Goal: Navigation & Orientation: Find specific page/section

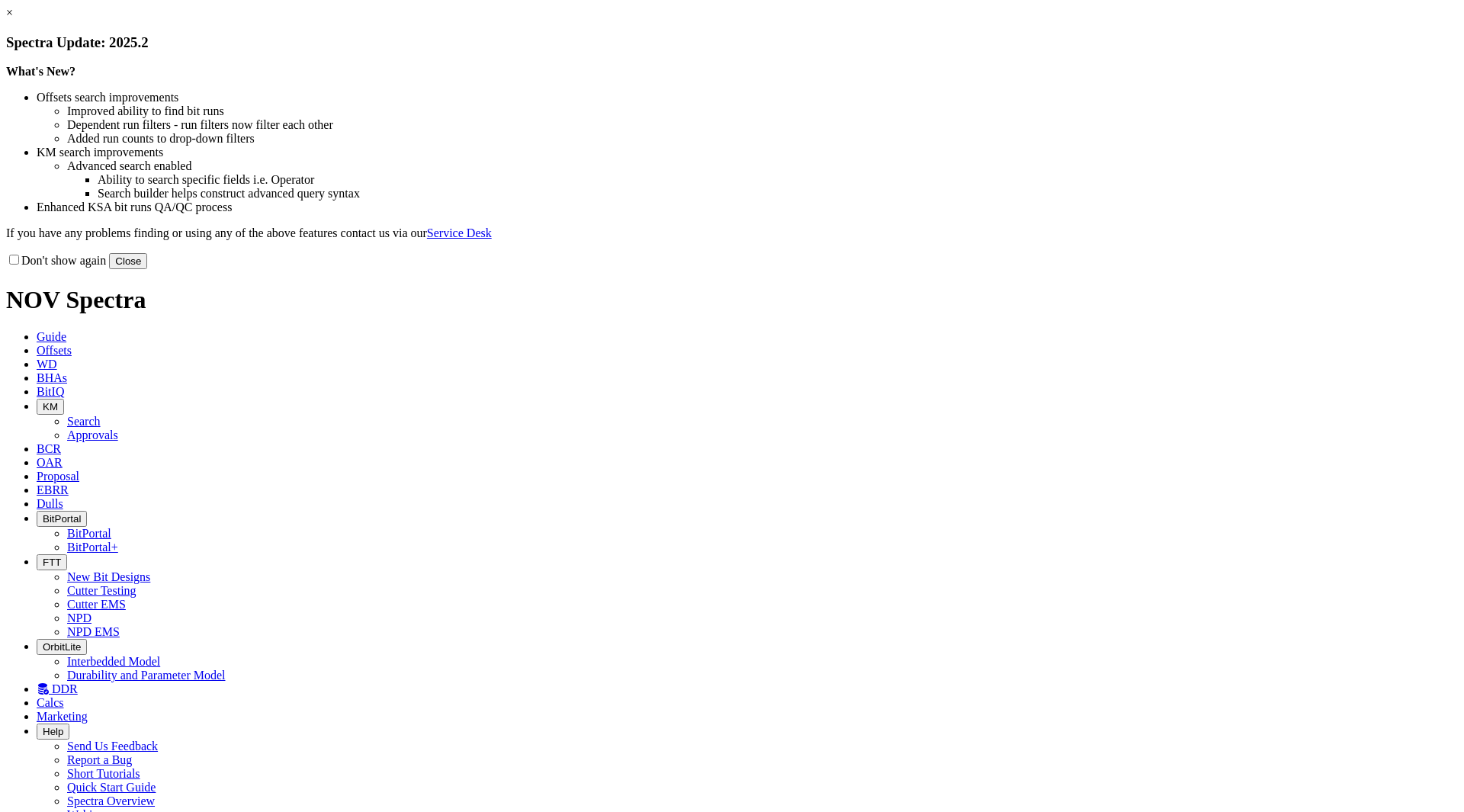
click at [147, 269] on button "Close" at bounding box center [128, 261] width 38 height 16
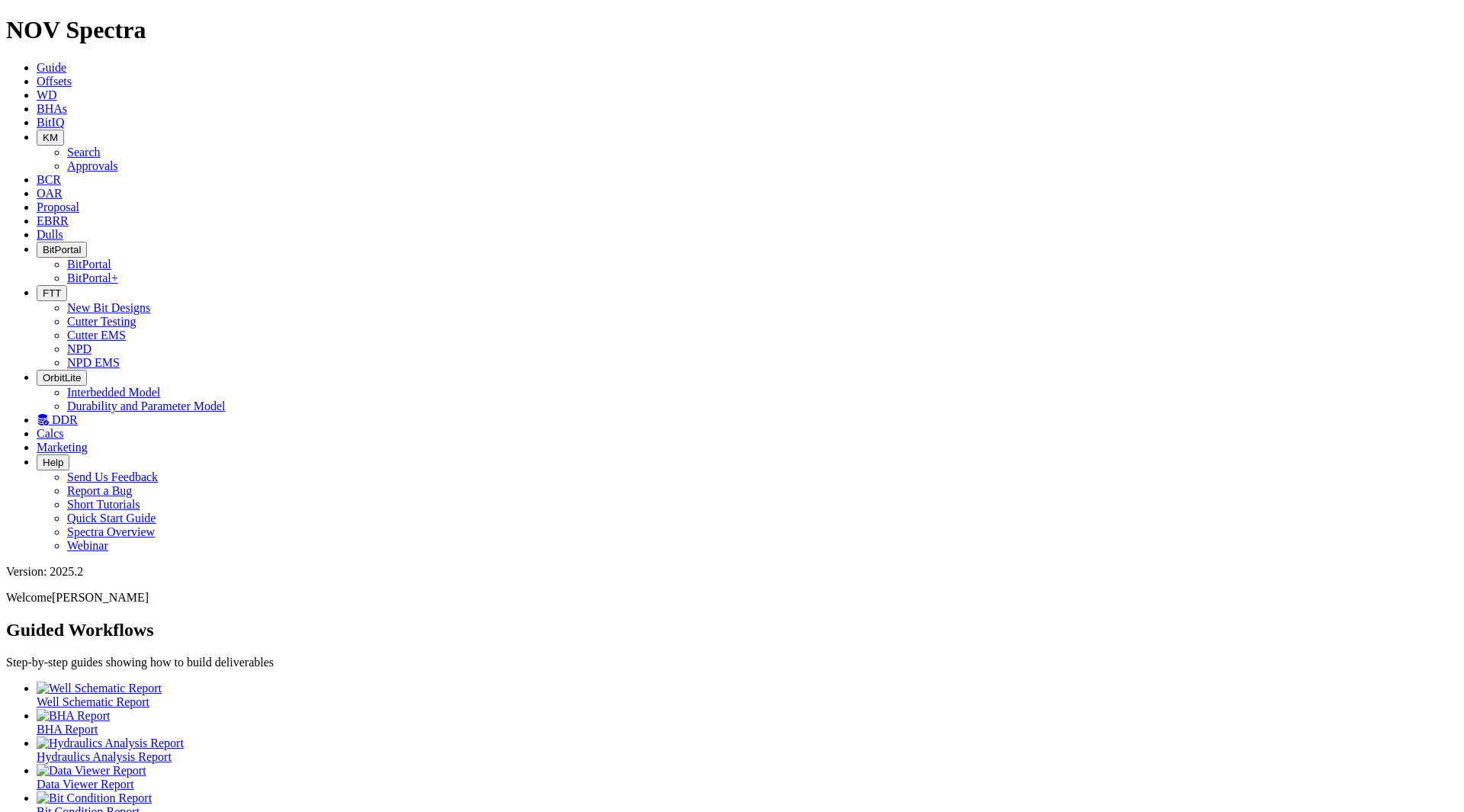
click at [61, 288] on span "FTT" at bounding box center [51, 293] width 18 height 12
click at [136, 315] on link "Cutter Testing" at bounding box center [102, 321] width 69 height 13
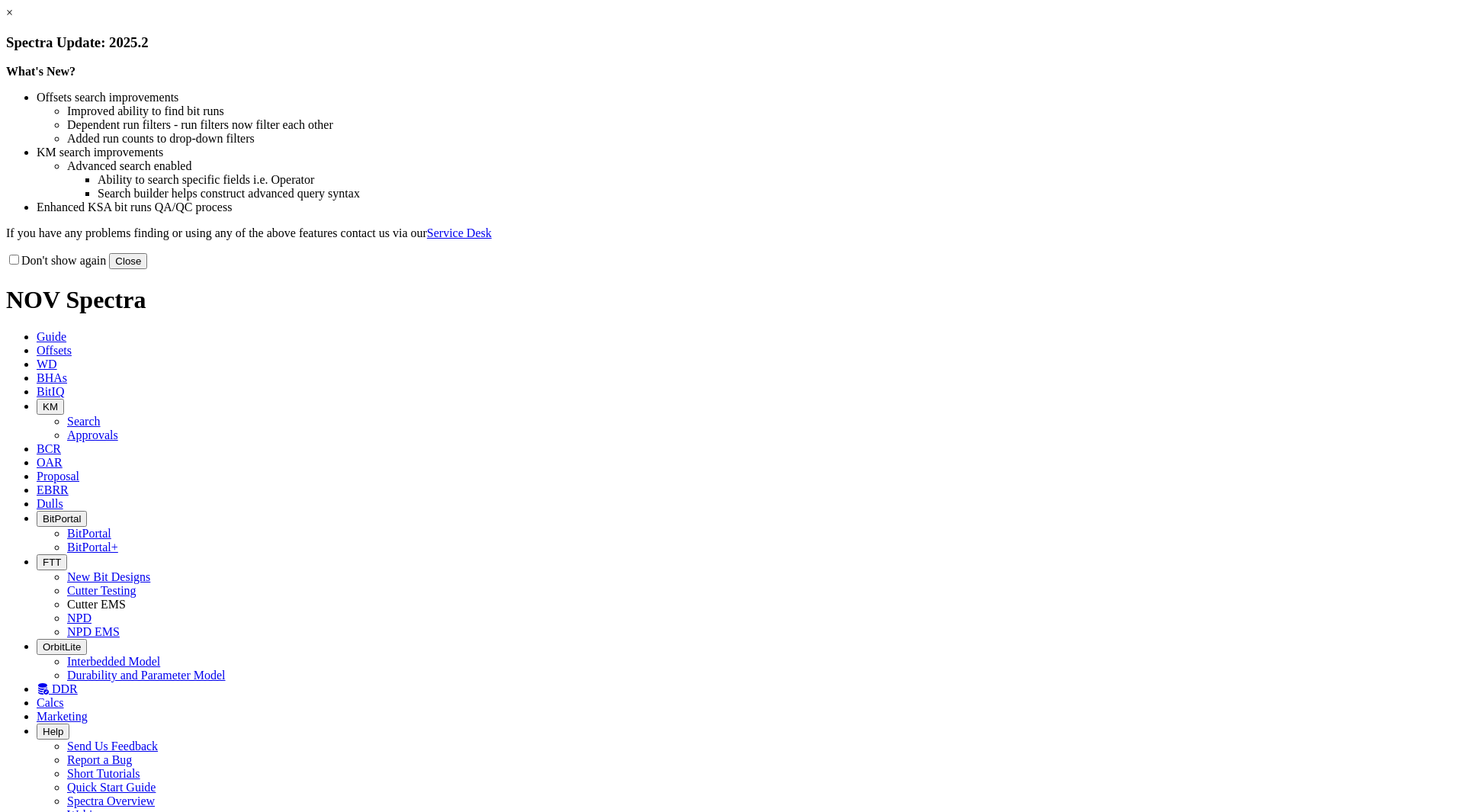
click at [147, 269] on button "Close" at bounding box center [128, 261] width 38 height 16
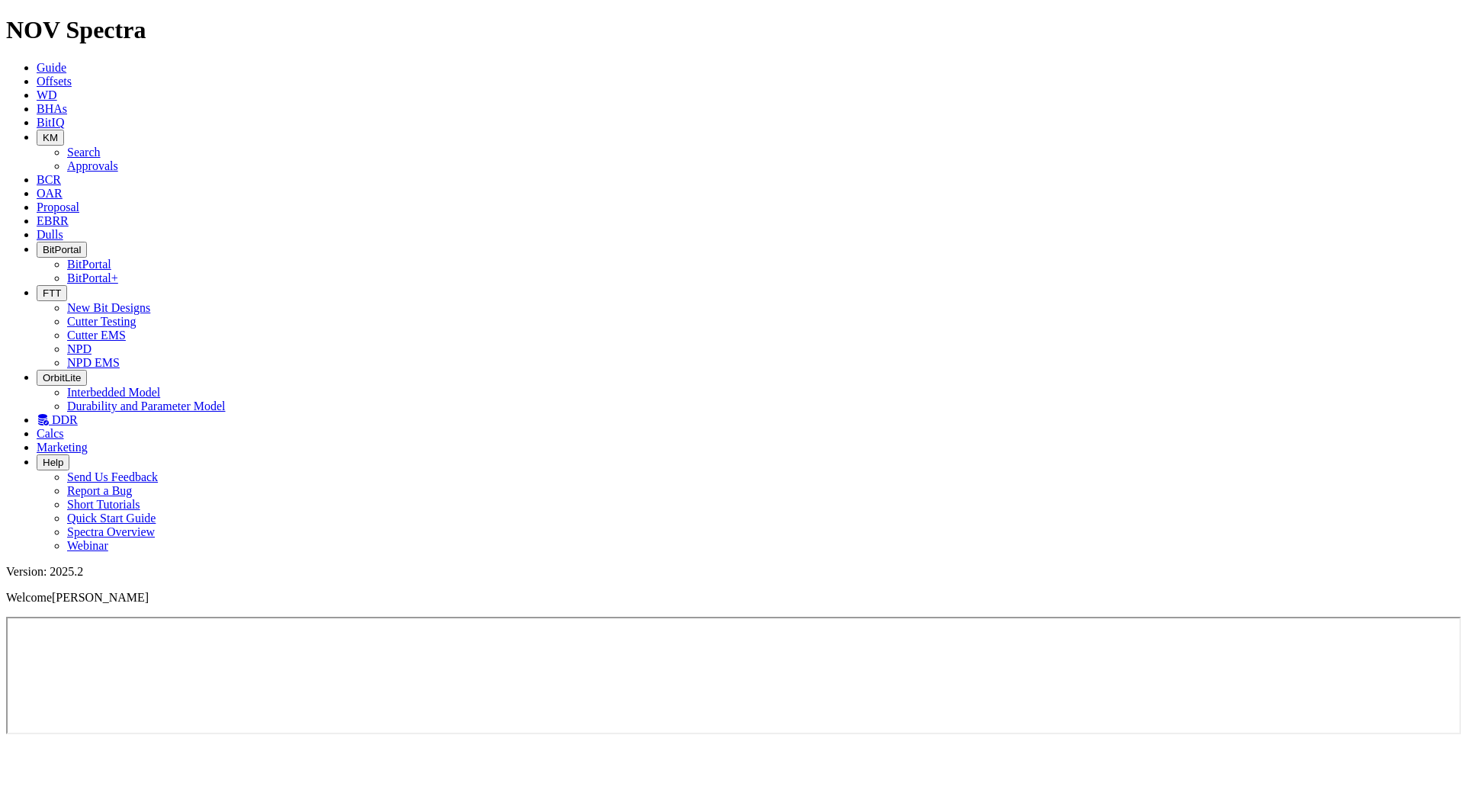
click at [63, 228] on span "Dulls" at bounding box center [50, 234] width 27 height 13
click at [69, 214] on span "EBRR" at bounding box center [52, 221] width 32 height 13
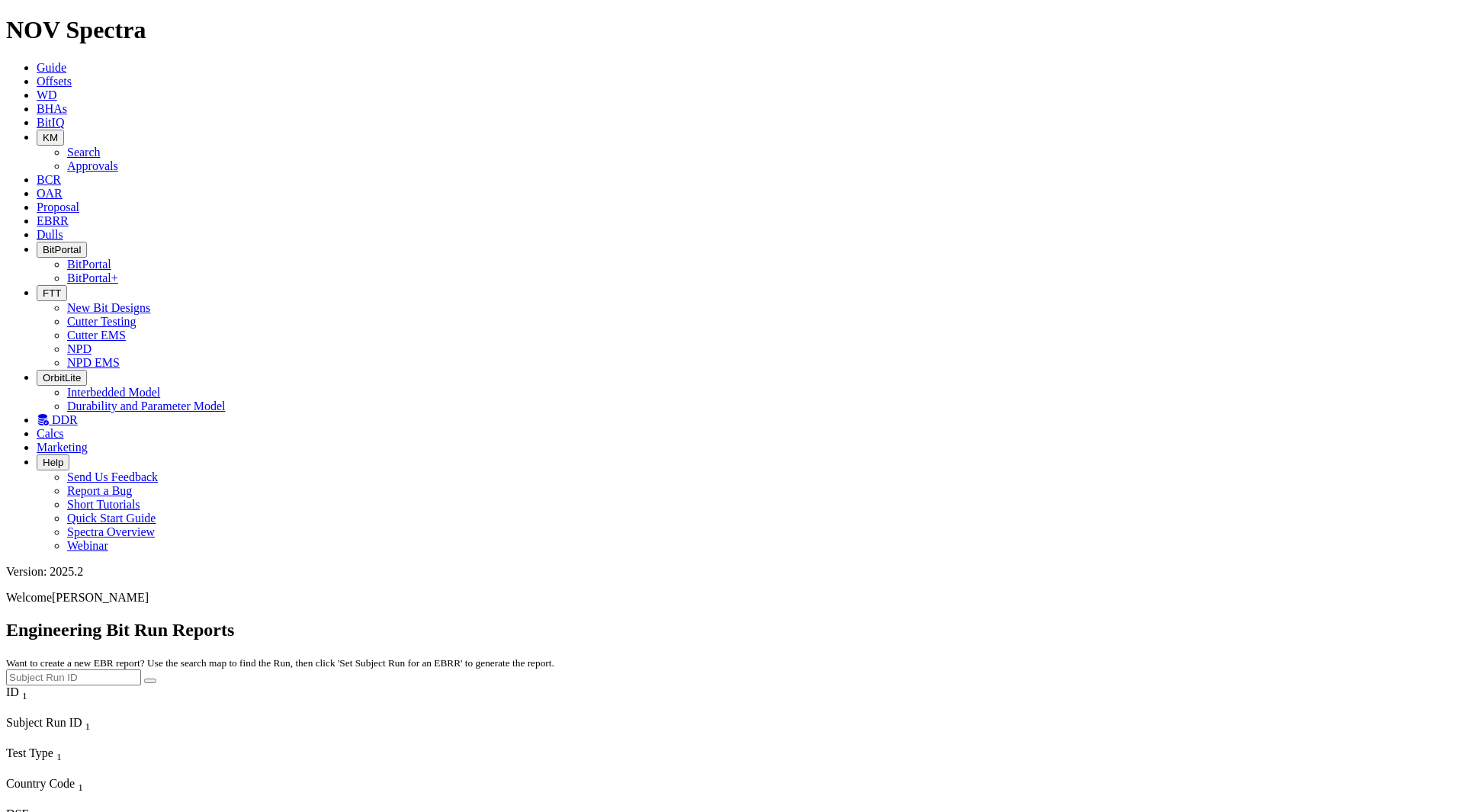
click at [80, 200] on span "Proposal" at bounding box center [58, 207] width 43 height 13
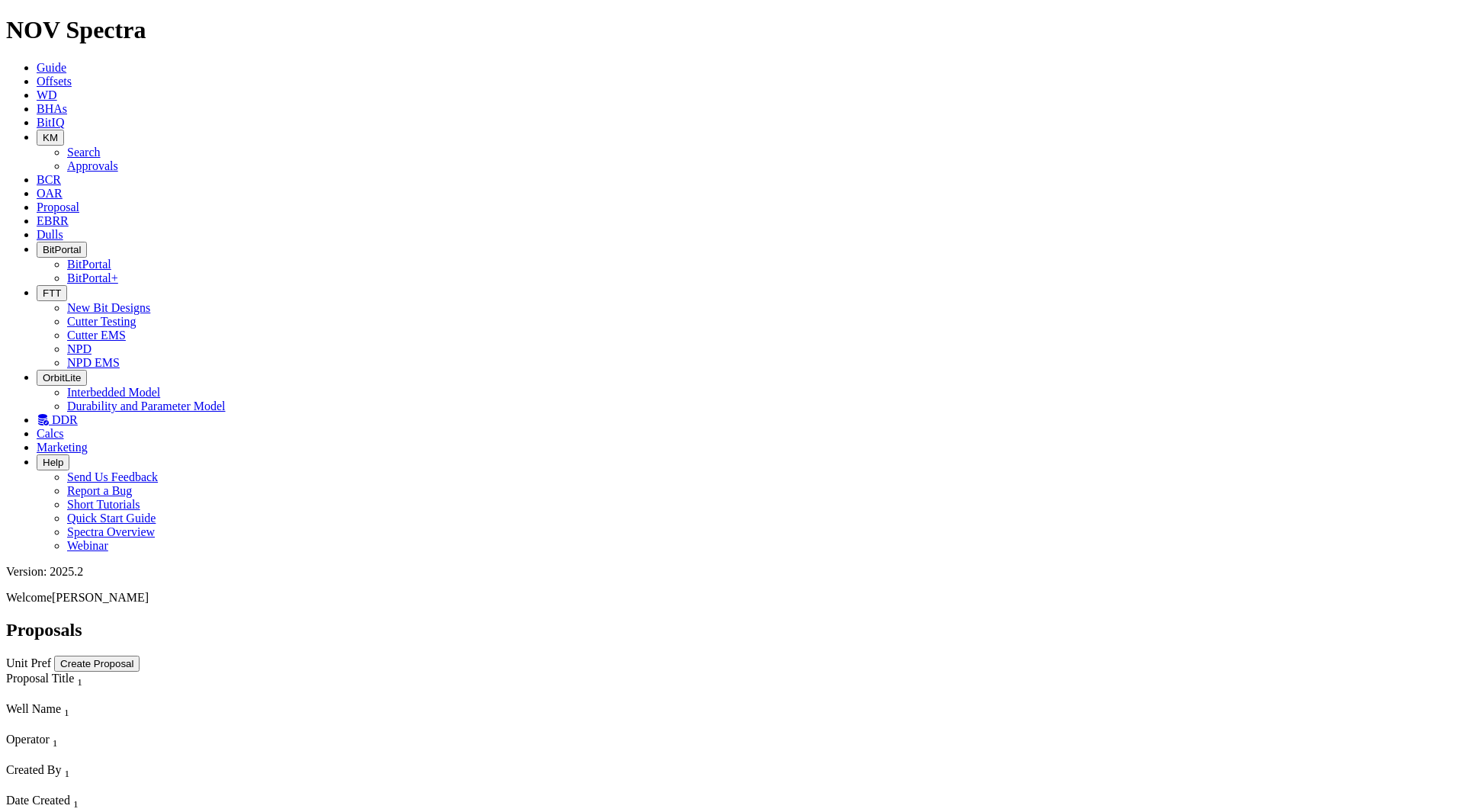
click at [36, 187] on icon at bounding box center [36, 193] width 0 height 13
click at [63, 228] on link "Dulls" at bounding box center [50, 234] width 27 height 13
click at [78, 413] on link "DDR" at bounding box center [57, 419] width 41 height 13
click at [64, 116] on span "BitIQ" at bounding box center [50, 122] width 28 height 13
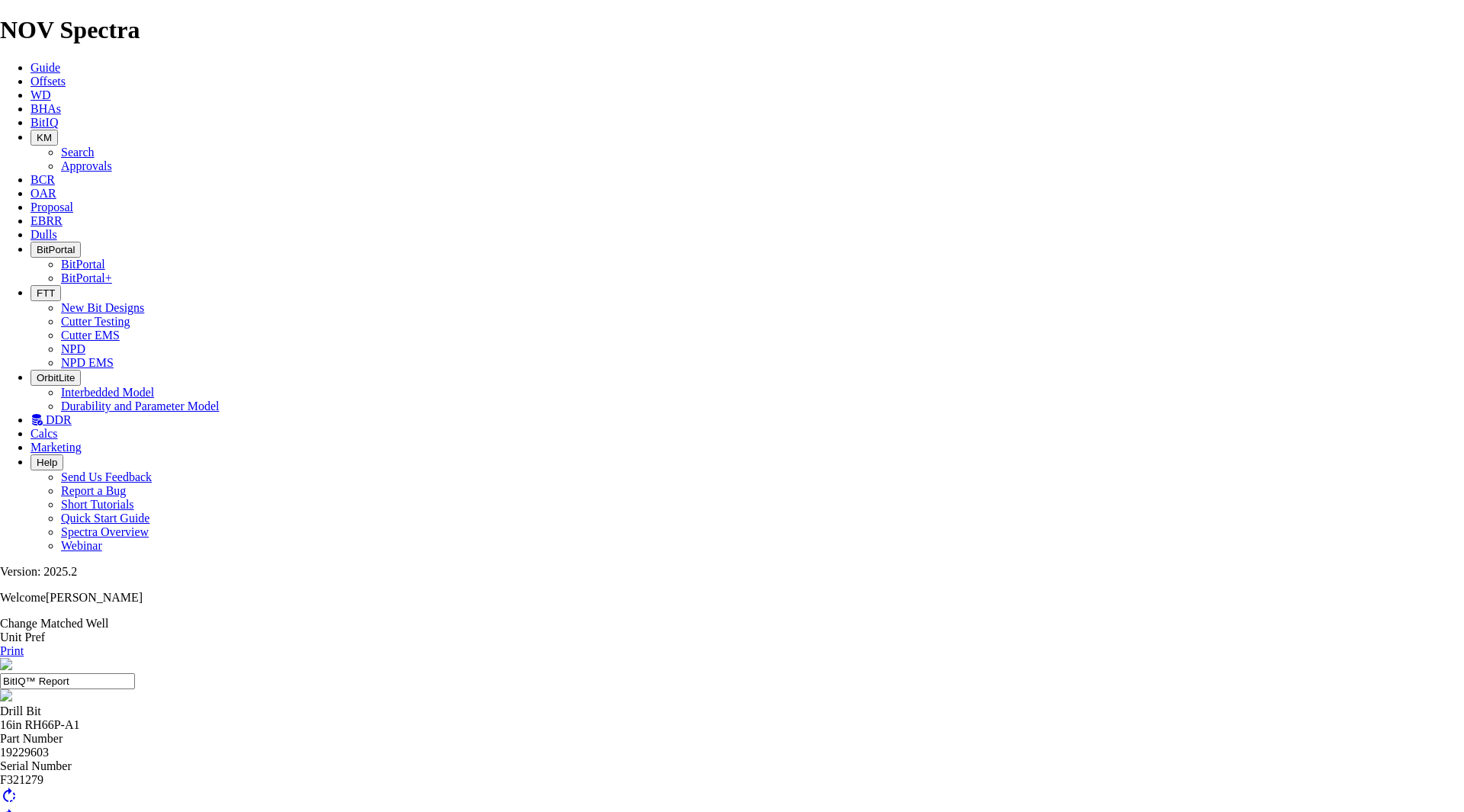
scroll to position [66, 0]
